Goal: Task Accomplishment & Management: Use online tool/utility

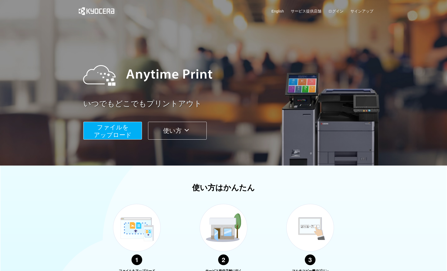
click at [110, 132] on span "ファイルを ​​アップロード" at bounding box center [113, 131] width 38 height 15
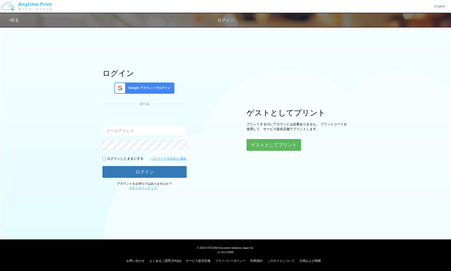
click at [131, 130] on input "email" at bounding box center [145, 131] width 84 height 10
click at [270, 143] on button "ゲストとしてプリント" at bounding box center [274, 145] width 54 height 11
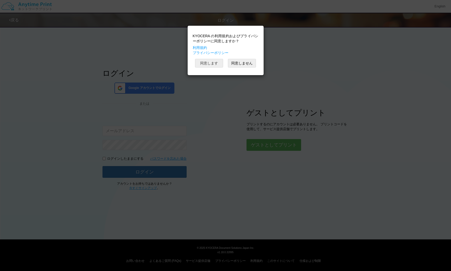
click at [213, 61] on button "同意します" at bounding box center [209, 63] width 28 height 9
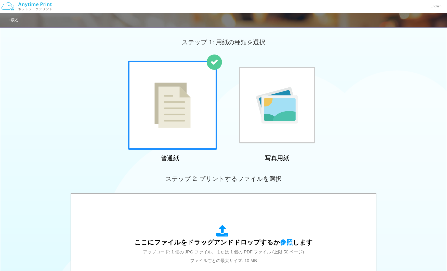
click at [180, 122] on img at bounding box center [173, 105] width 36 height 45
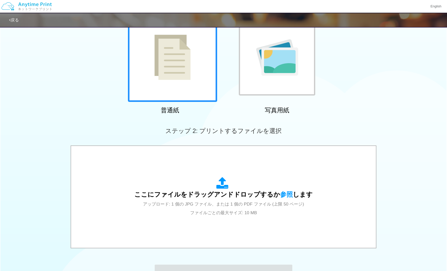
scroll to position [117, 0]
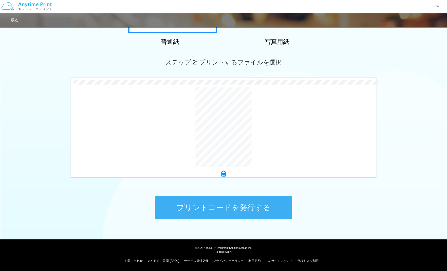
click at [244, 208] on button "プリントコードを発行する" at bounding box center [224, 207] width 138 height 23
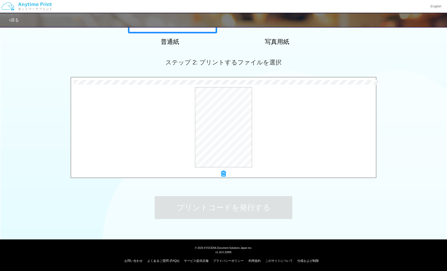
scroll to position [0, 0]
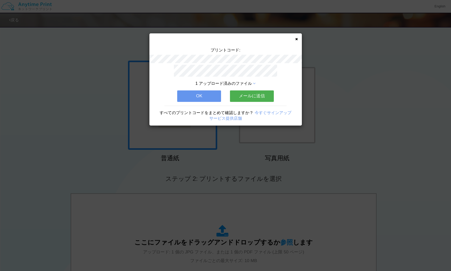
click at [243, 96] on button "メールに送信" at bounding box center [252, 96] width 44 height 11
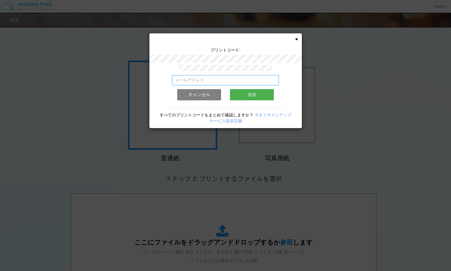
click at [221, 80] on input "email" at bounding box center [225, 80] width 107 height 10
type input "[EMAIL_ADDRESS][DOMAIN_NAME]"
click at [240, 91] on button "送信" at bounding box center [252, 94] width 44 height 11
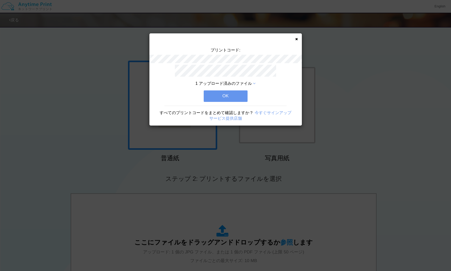
click at [238, 94] on button "OK" at bounding box center [226, 96] width 44 height 11
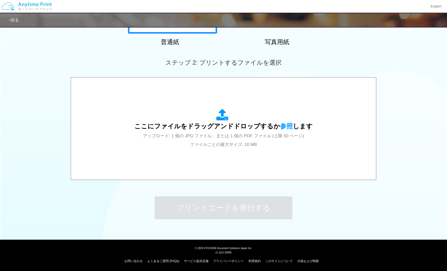
scroll to position [117, 0]
